Goal: Task Accomplishment & Management: Complete application form

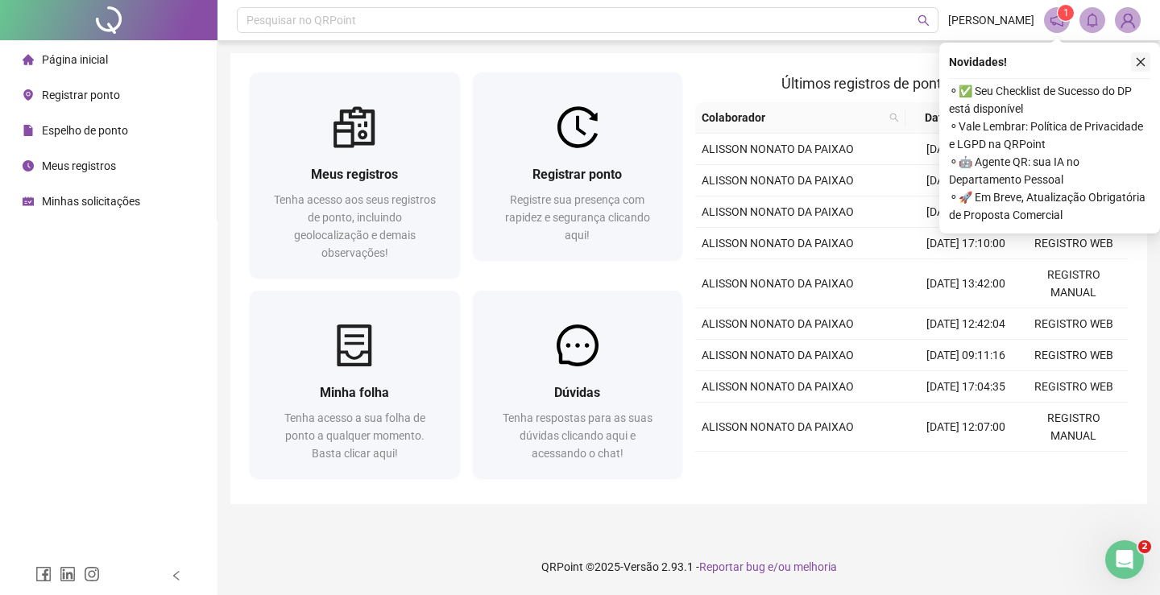
click at [1140, 63] on icon "close" at bounding box center [1141, 62] width 9 height 9
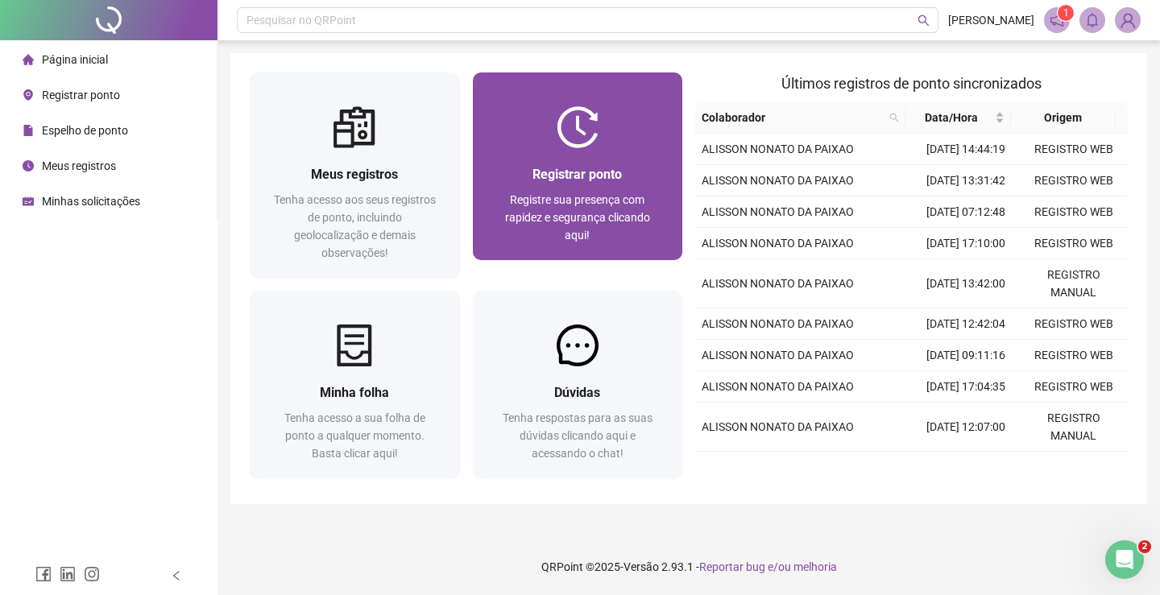
click at [608, 180] on span "Registrar ponto" at bounding box center [577, 174] width 89 height 15
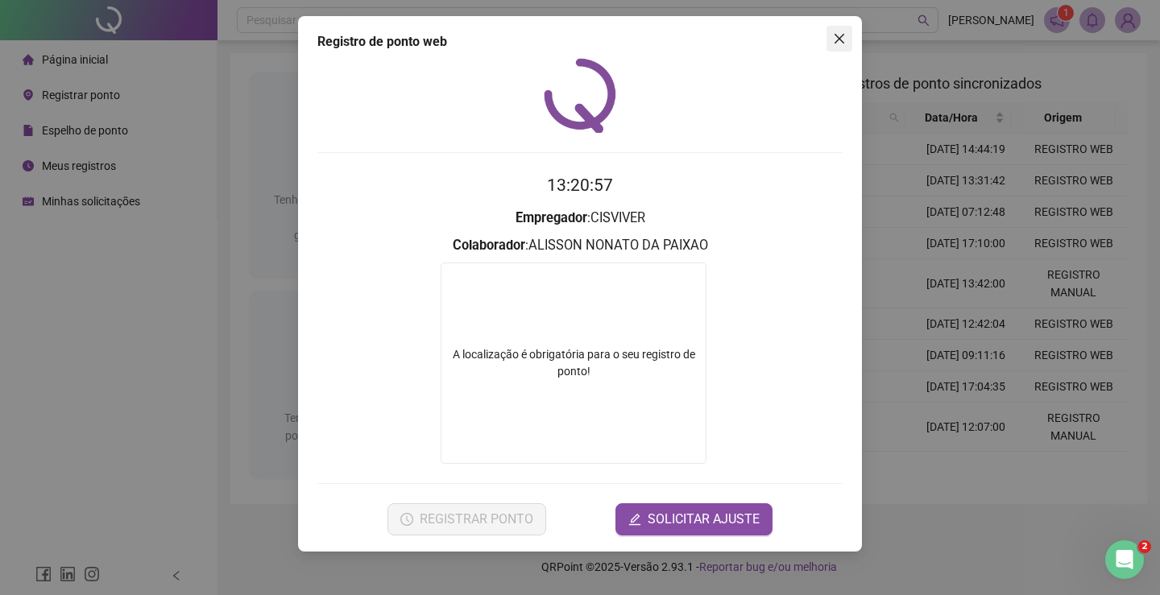
click at [832, 41] on span "Close" at bounding box center [840, 38] width 26 height 13
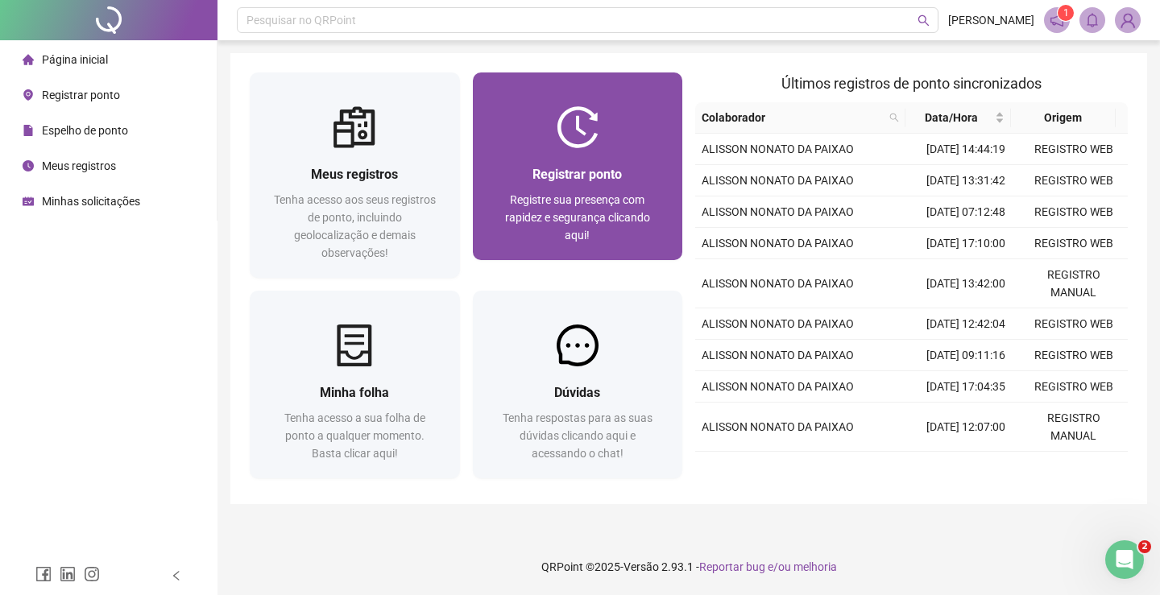
click at [524, 225] on span "Registre sua presença com rapidez e segurança clicando aqui!" at bounding box center [577, 217] width 145 height 48
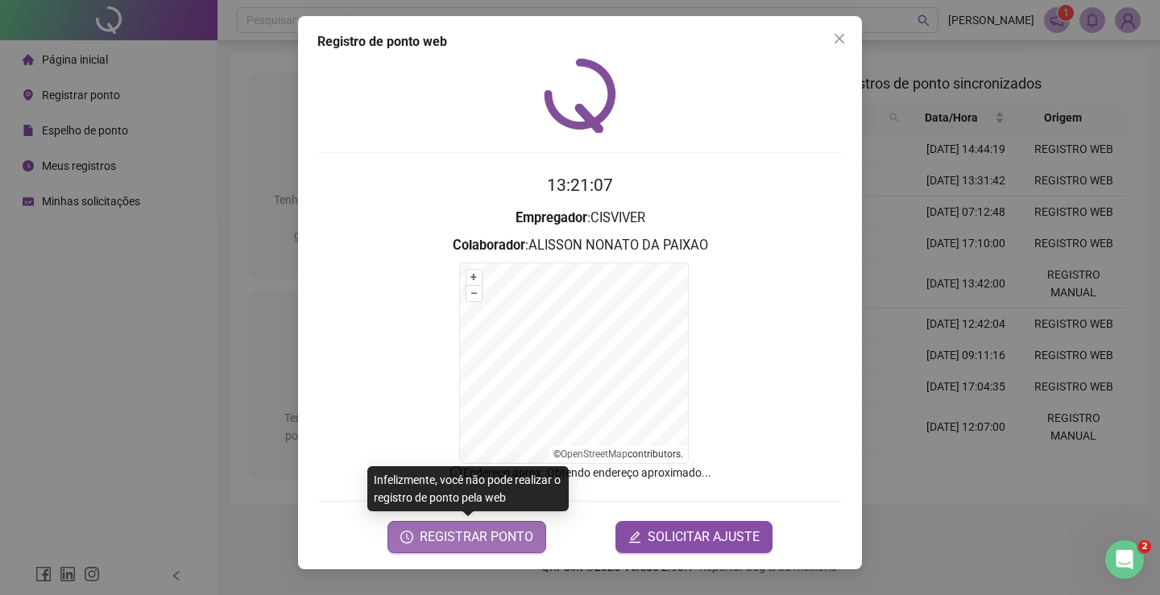
click at [492, 535] on span "REGISTRAR PONTO" at bounding box center [477, 537] width 114 height 19
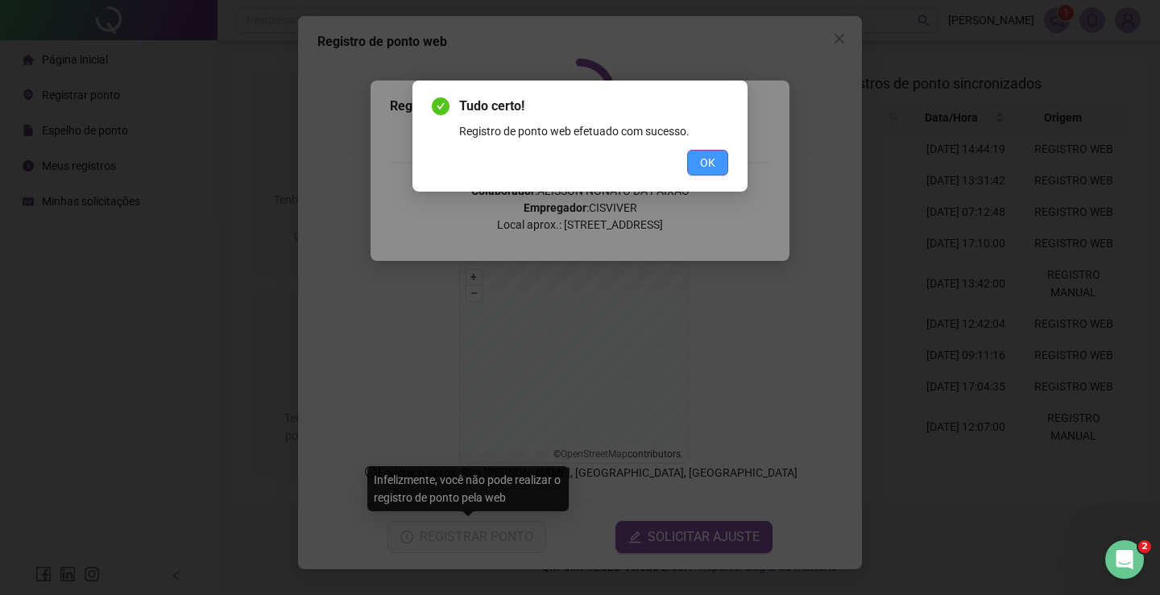
drag, startPoint x: 716, startPoint y: 159, endPoint x: 705, endPoint y: 479, distance: 320.1
click at [715, 164] on button "OK" at bounding box center [707, 163] width 41 height 26
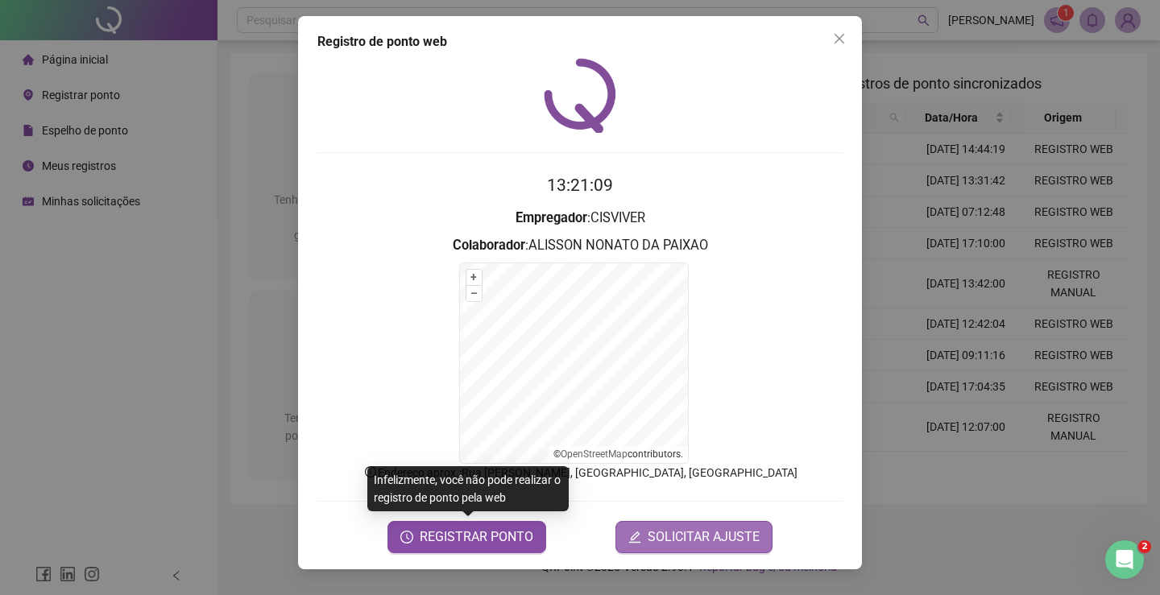
click at [694, 525] on button "SOLICITAR AJUSTE" at bounding box center [694, 537] width 157 height 32
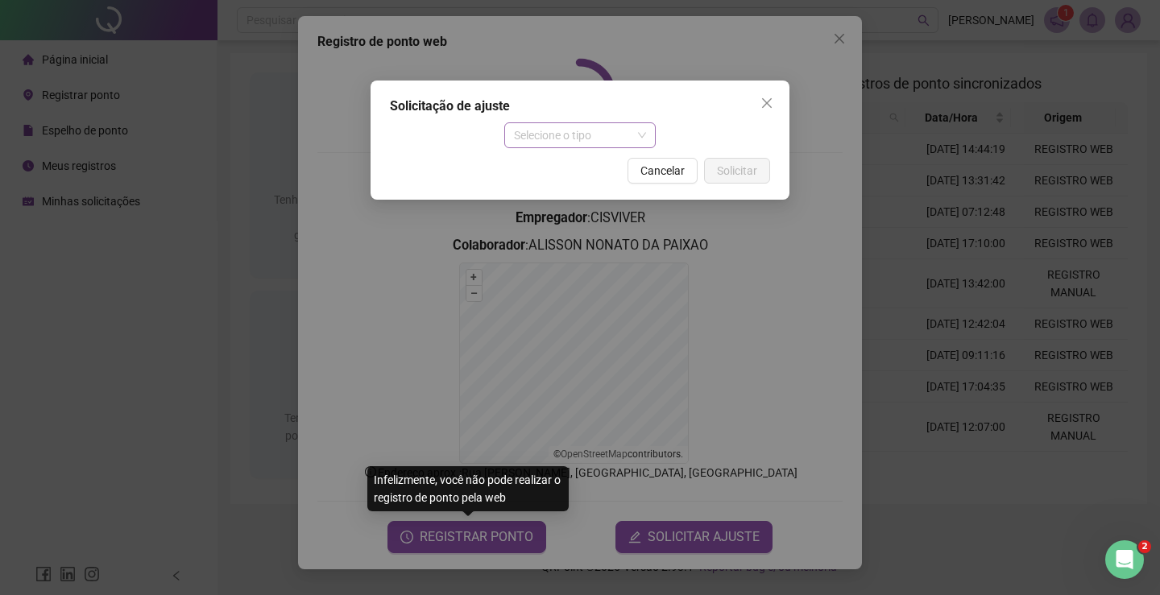
click at [619, 139] on span "Selecione o tipo" at bounding box center [580, 135] width 133 height 24
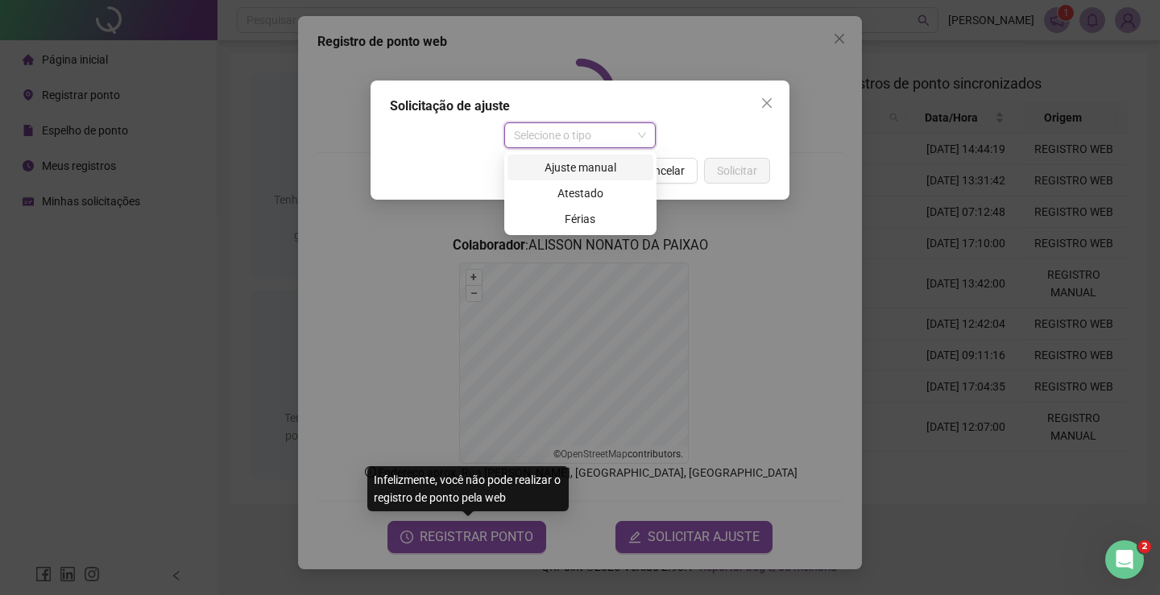
click at [592, 160] on div "Ajuste manual" at bounding box center [580, 168] width 127 height 18
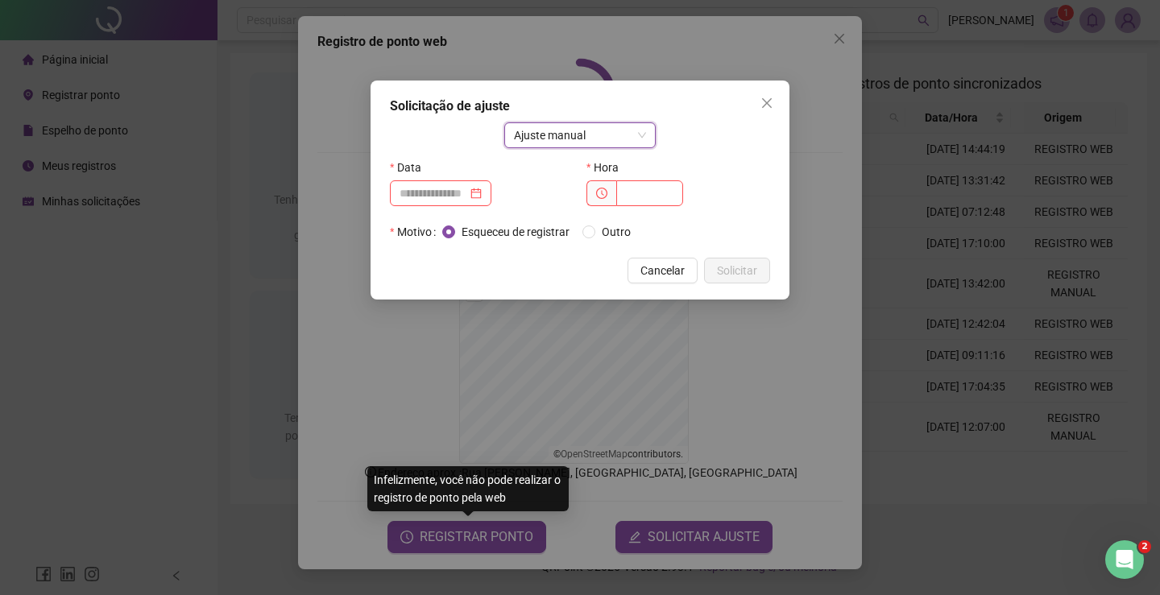
click at [524, 194] on div at bounding box center [482, 193] width 184 height 26
click at [492, 192] on div at bounding box center [441, 193] width 102 height 26
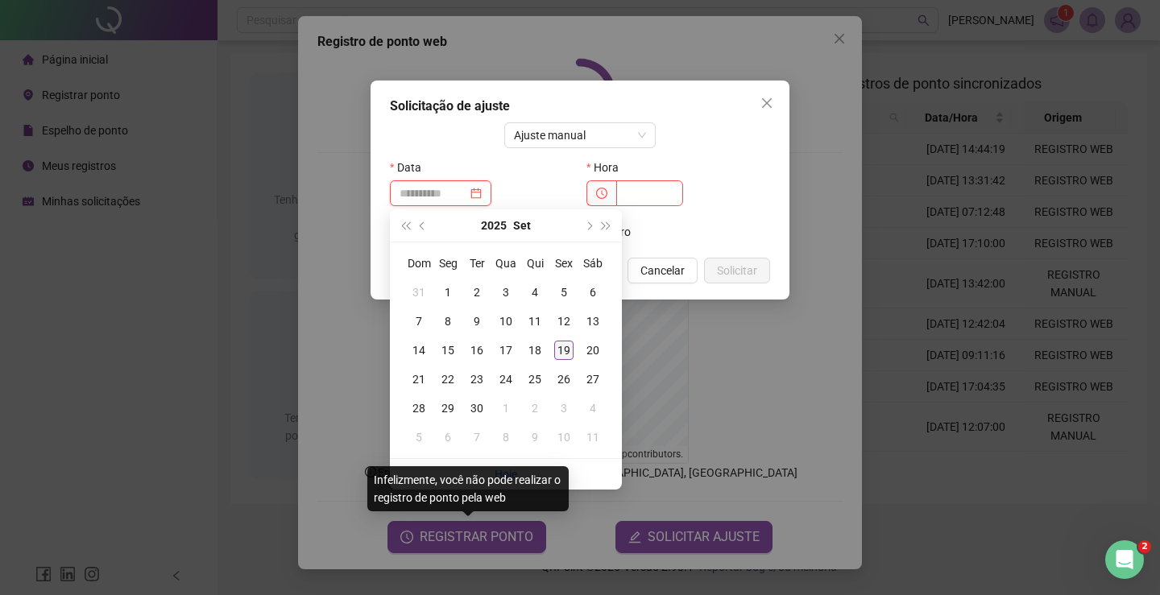
type input "**********"
click at [558, 344] on div "19" at bounding box center [563, 350] width 19 height 19
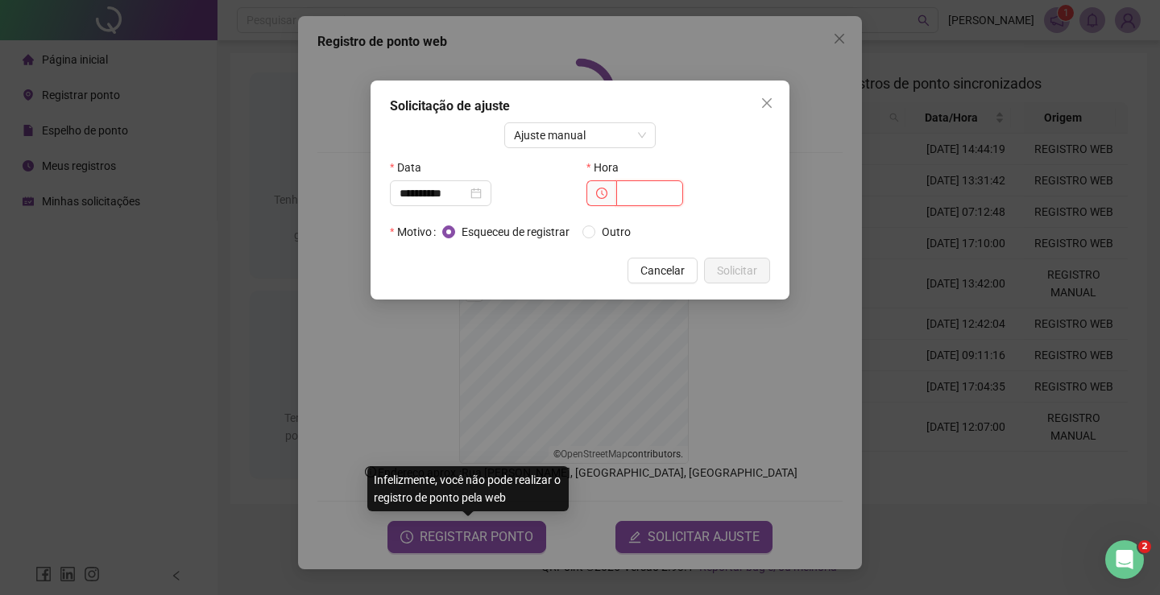
click at [622, 195] on input "text" at bounding box center [649, 193] width 67 height 26
type input "*****"
click at [741, 266] on span "Solicitar" at bounding box center [737, 271] width 40 height 18
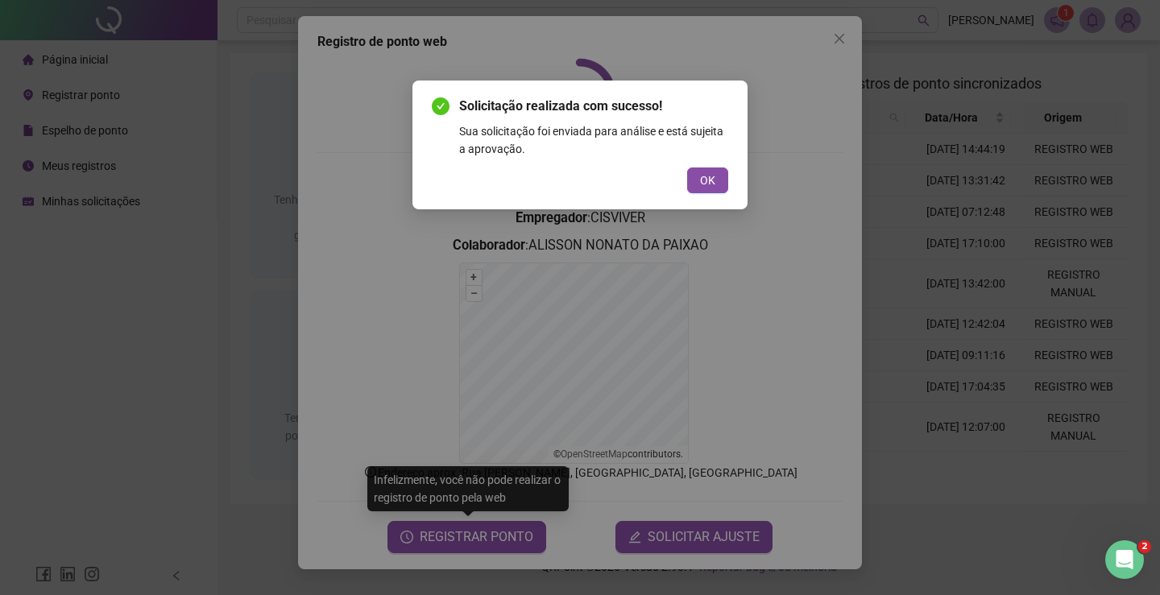
click at [695, 172] on button "OK" at bounding box center [707, 181] width 41 height 26
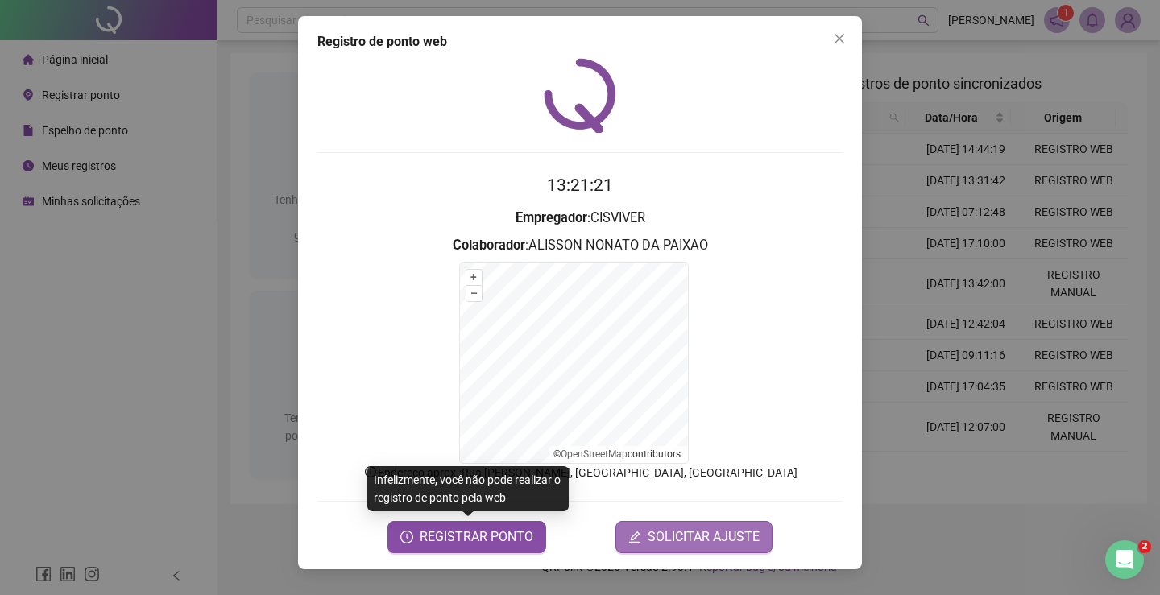
click at [641, 534] on icon "edit" at bounding box center [634, 537] width 11 height 11
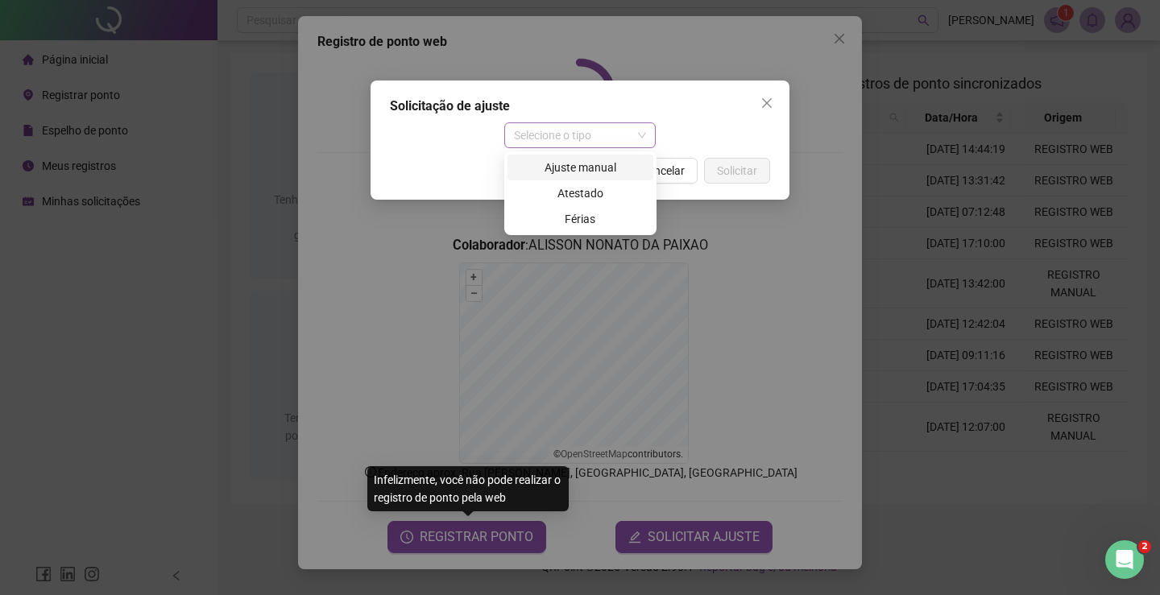
click at [633, 145] on span "Selecione o tipo" at bounding box center [580, 135] width 133 height 24
click at [595, 167] on div "Ajuste manual" at bounding box center [580, 168] width 127 height 18
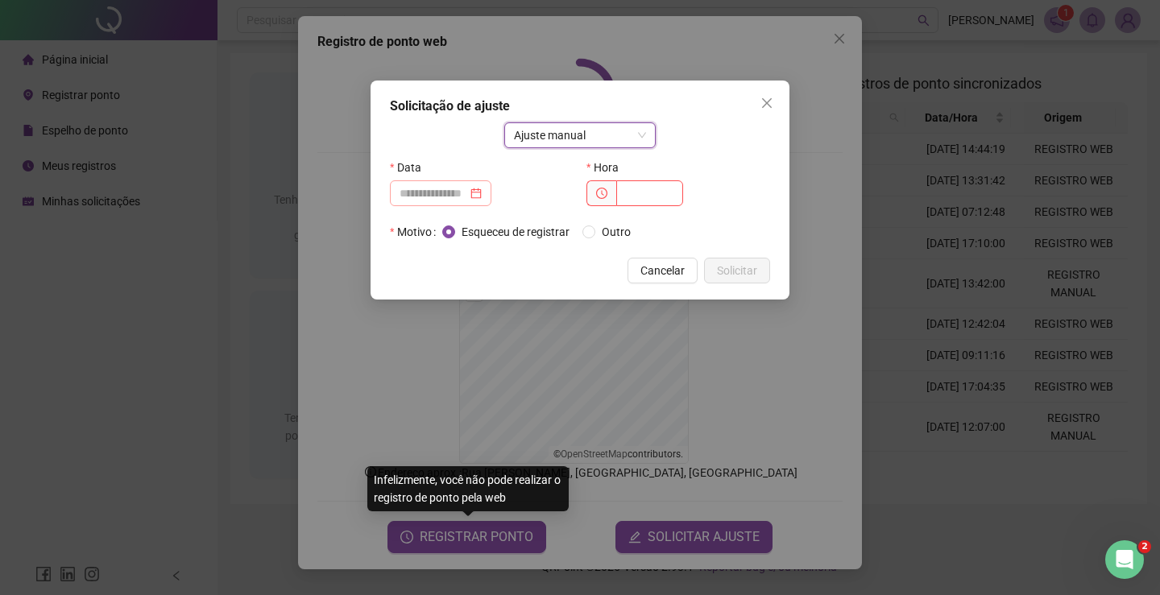
click at [482, 193] on div at bounding box center [441, 194] width 82 height 18
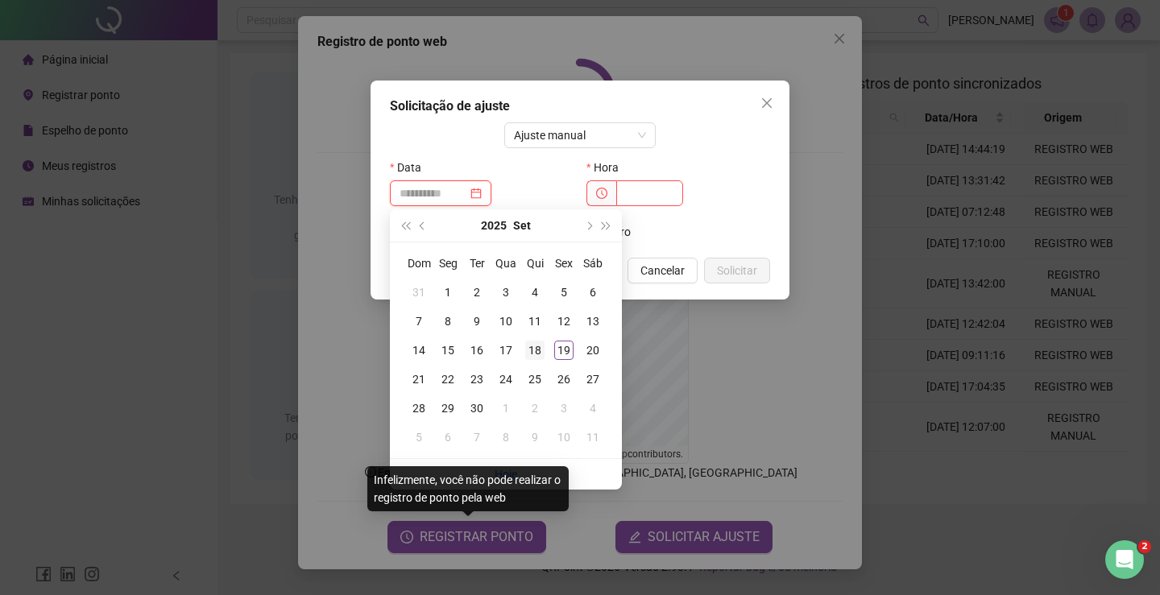
type input "**********"
drag, startPoint x: 540, startPoint y: 348, endPoint x: 558, endPoint y: 326, distance: 28.6
click at [540, 350] on div "18" at bounding box center [534, 350] width 19 height 19
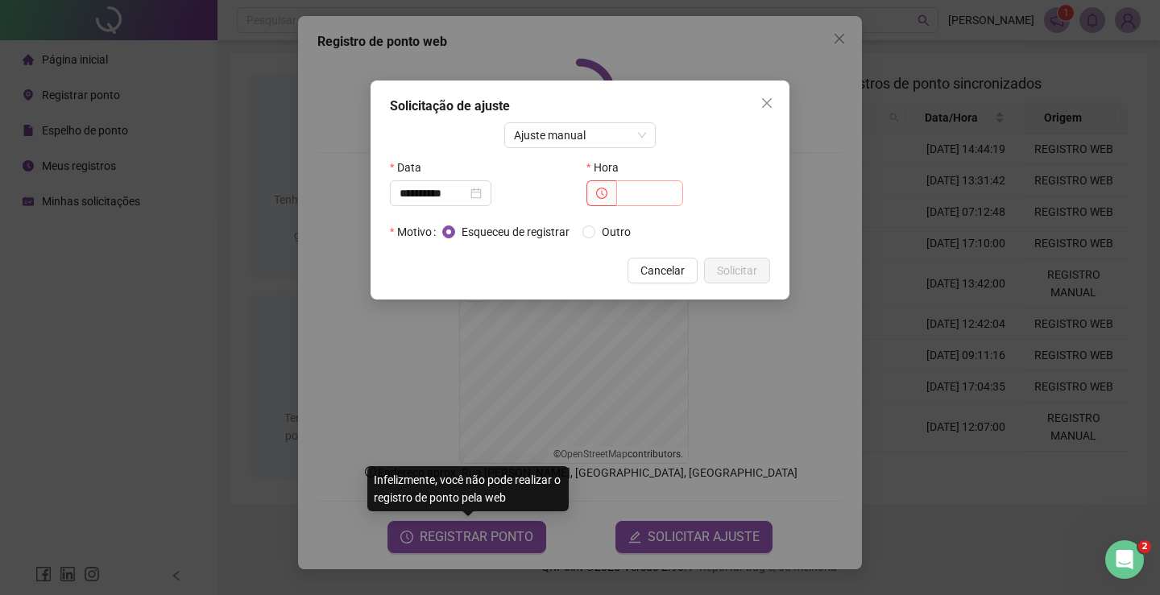
drag, startPoint x: 679, startPoint y: 176, endPoint x: 668, endPoint y: 190, distance: 18.4
click at [673, 185] on div "Hora" at bounding box center [679, 181] width 184 height 52
click at [666, 193] on input "text" at bounding box center [649, 193] width 67 height 26
type input "*****"
click at [763, 284] on div "**********" at bounding box center [580, 190] width 419 height 219
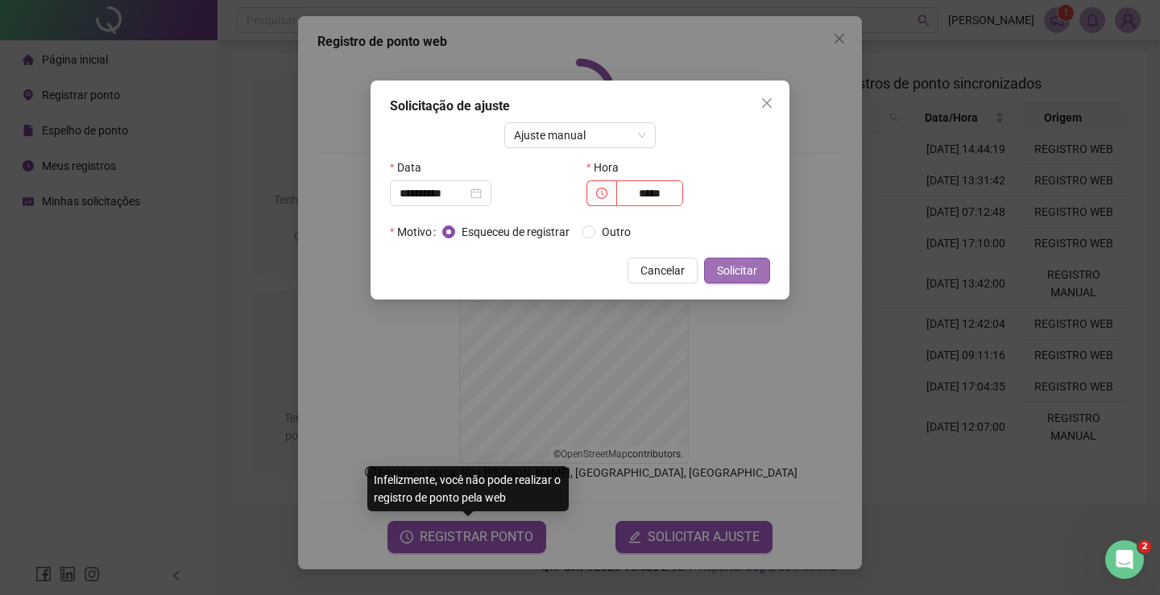
click at [754, 268] on span "Solicitar" at bounding box center [737, 271] width 40 height 18
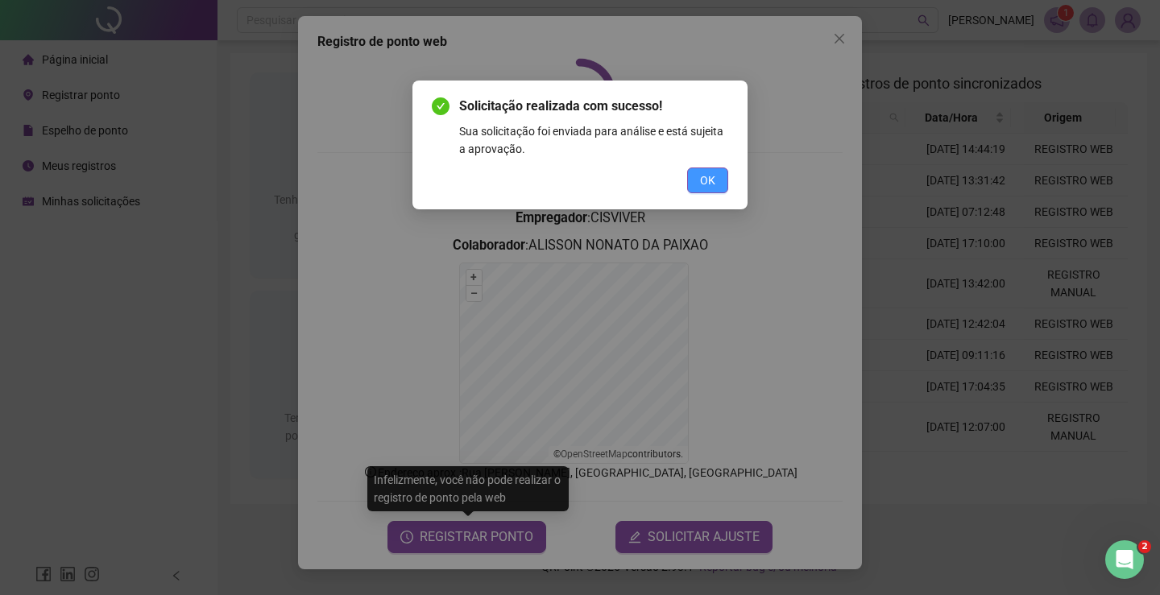
click at [707, 180] on span "OK" at bounding box center [707, 181] width 15 height 18
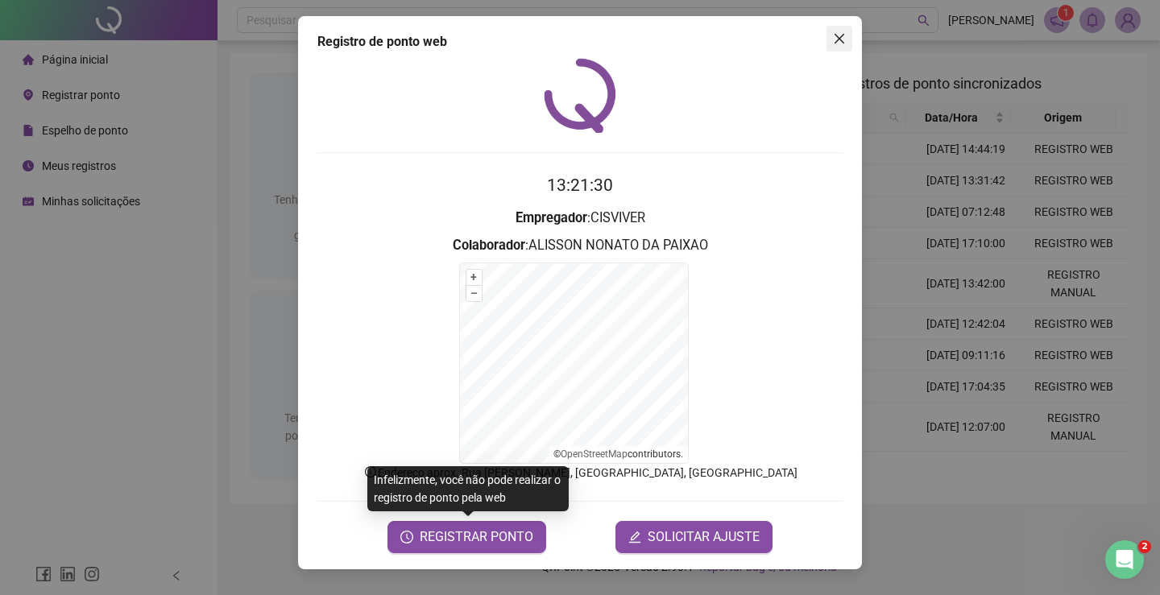
click at [832, 42] on span "Close" at bounding box center [840, 38] width 26 height 13
